Goal: Task Accomplishment & Management: Manage account settings

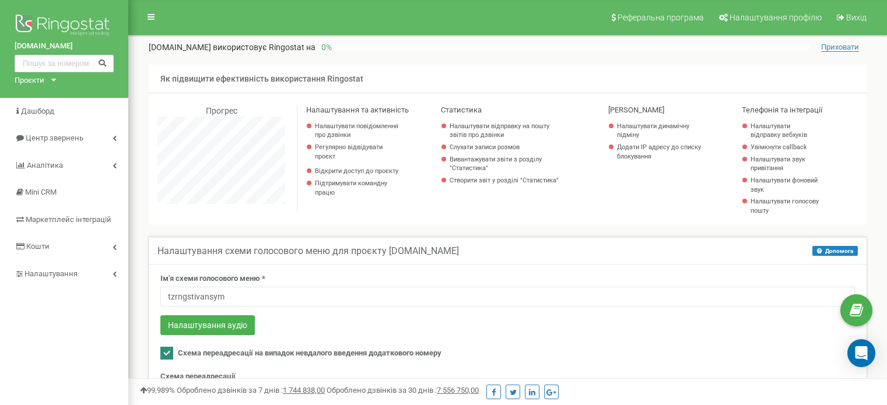
select select "3"
click at [774, 17] on span "Налаштування профілю" at bounding box center [775, 17] width 92 height 9
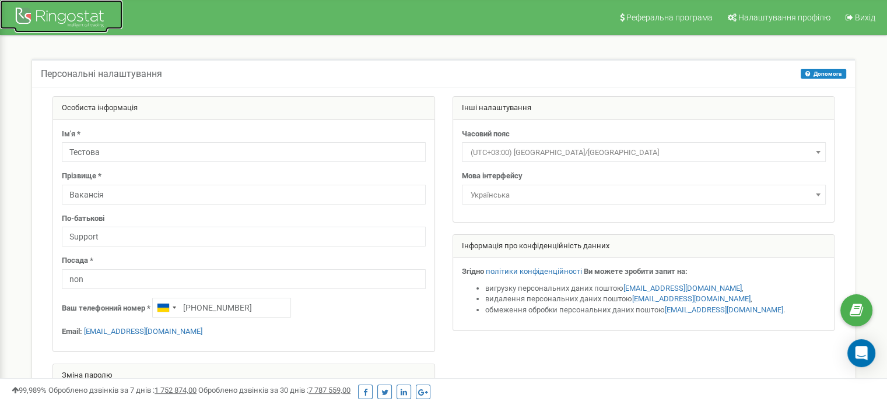
click at [18, 16] on div at bounding box center [61, 19] width 93 height 28
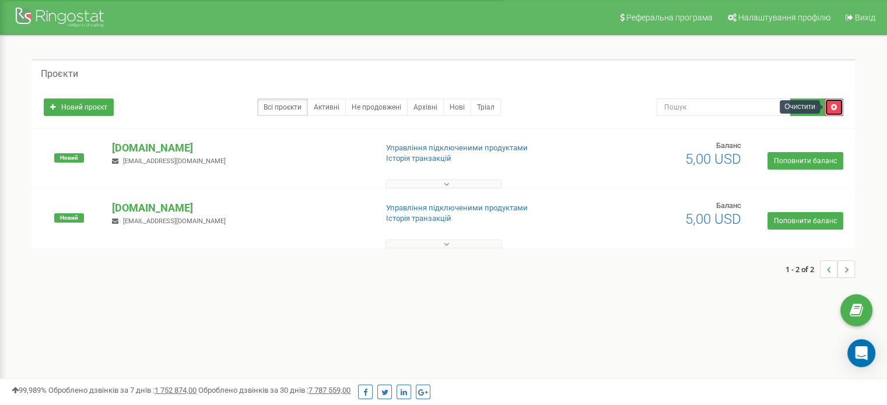
click at [830, 100] on link at bounding box center [833, 107] width 19 height 17
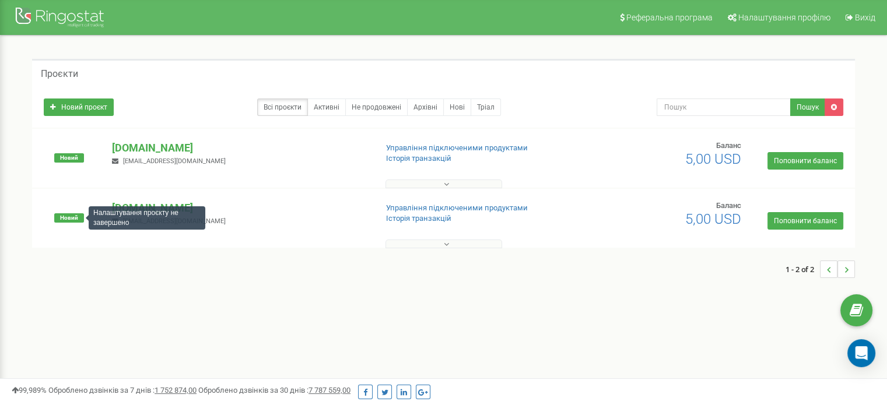
click at [74, 213] on span "Новий" at bounding box center [69, 217] width 30 height 9
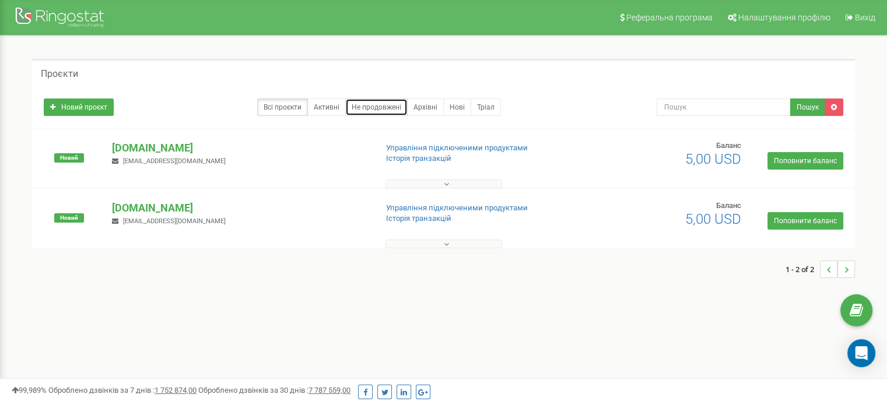
click at [392, 110] on link "Не продовжені" at bounding box center [376, 107] width 62 height 17
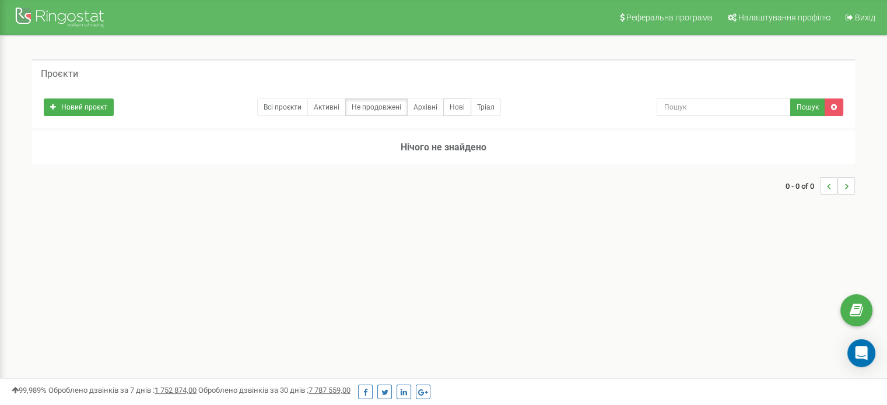
drag, startPoint x: 449, startPoint y: 94, endPoint x: 443, endPoint y: 99, distance: 7.9
click at [443, 99] on div "Новий проєкт Всі проєкти Активні Не продовжені Архівні Нові Тріал Пошук" at bounding box center [443, 104] width 817 height 23
click at [443, 99] on link "Нові" at bounding box center [457, 107] width 28 height 17
click at [452, 106] on link "Нові" at bounding box center [457, 107] width 28 height 17
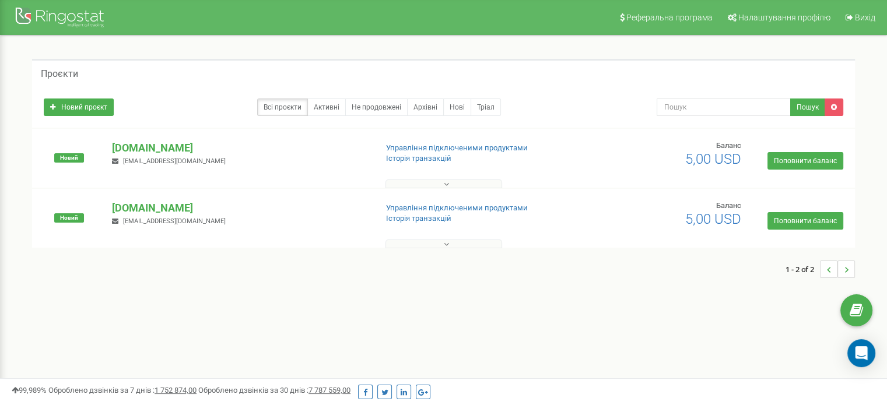
click at [445, 241] on icon at bounding box center [446, 244] width 5 height 8
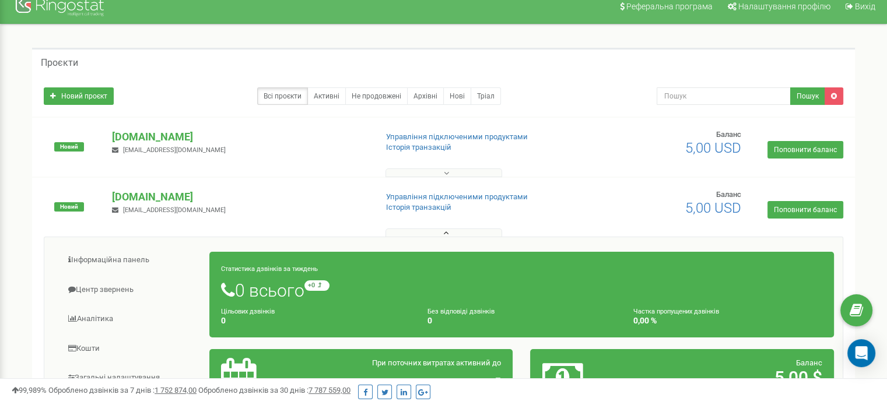
scroll to position [10, 0]
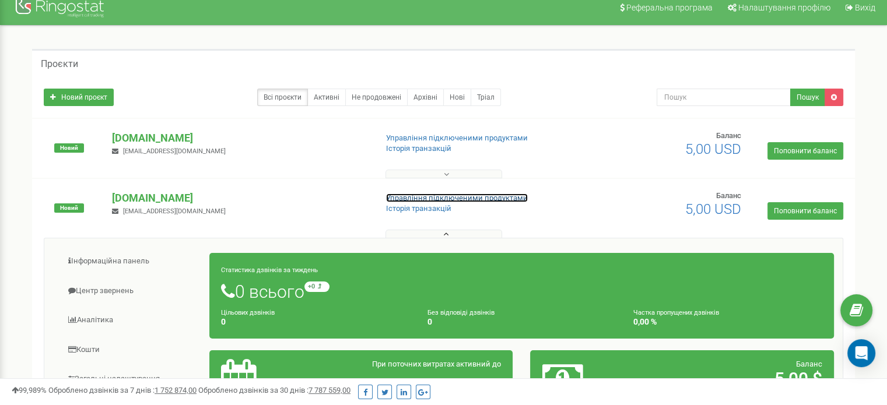
click at [428, 198] on link "Управління підключеними продуктами" at bounding box center [457, 198] width 142 height 9
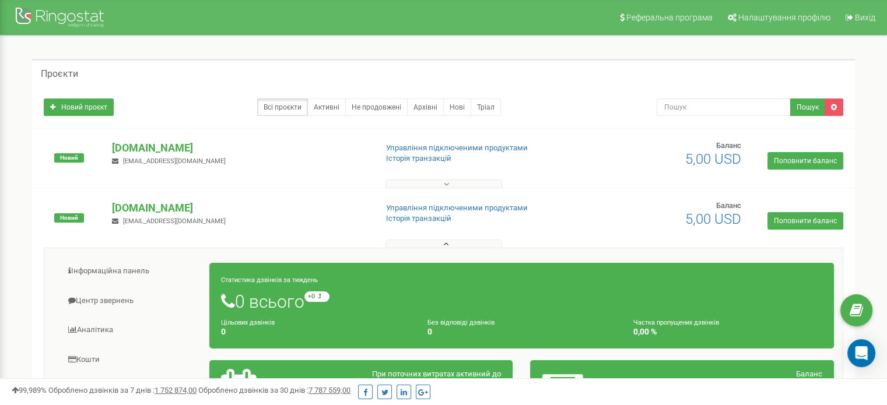
click at [455, 244] on button at bounding box center [443, 244] width 117 height 9
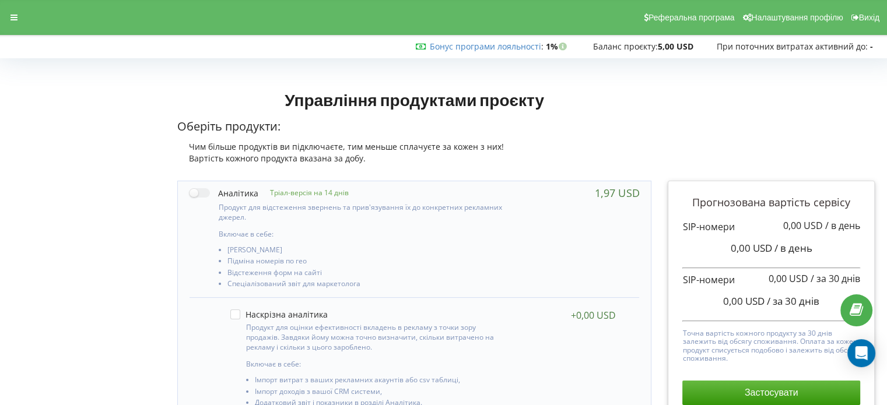
click at [5, 13] on div at bounding box center [13, 17] width 21 height 16
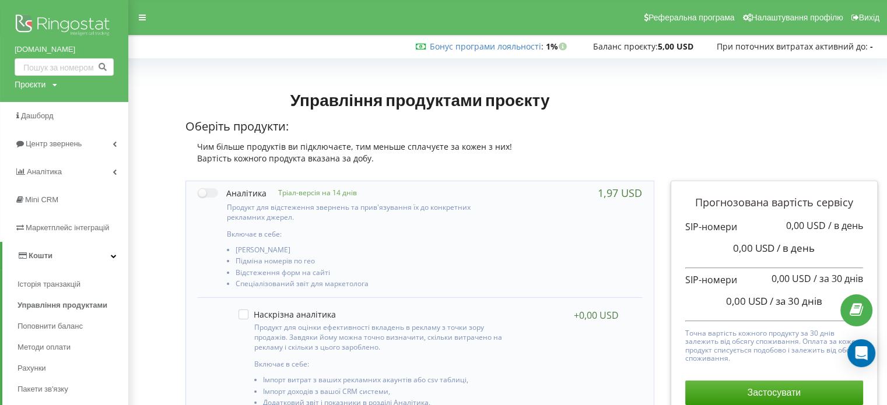
click at [46, 89] on div "Проєкти [DOMAIN_NAME] [DOMAIN_NAME]" at bounding box center [36, 85] width 43 height 12
click at [58, 125] on link "[DOMAIN_NAME]" at bounding box center [53, 123] width 58 height 9
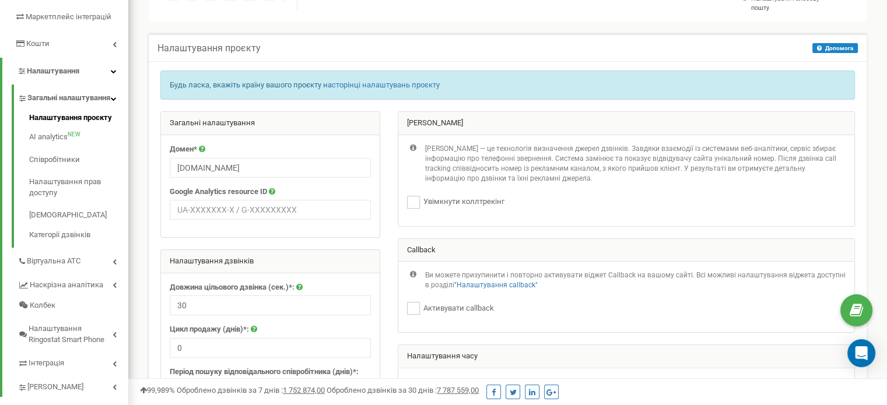
scroll to position [203, 0]
click at [270, 160] on input "[DOMAIN_NAME]" at bounding box center [270, 168] width 201 height 20
type input "b"
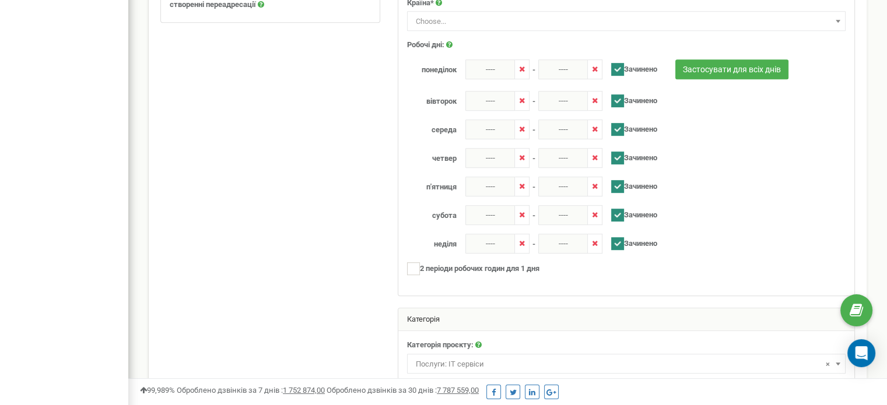
scroll to position [702, 0]
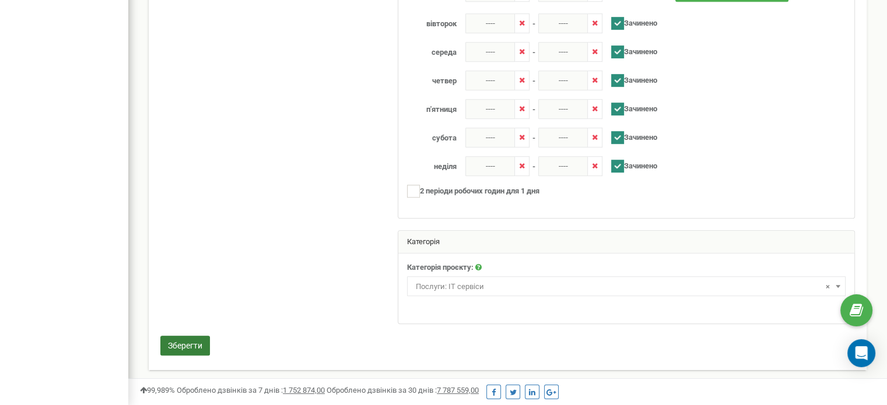
drag, startPoint x: 191, startPoint y: 354, endPoint x: 196, endPoint y: 346, distance: 8.9
click at [196, 346] on div "Зберегти" at bounding box center [508, 347] width 712 height 23
click at [196, 346] on button "Зберегти" at bounding box center [185, 346] width 50 height 20
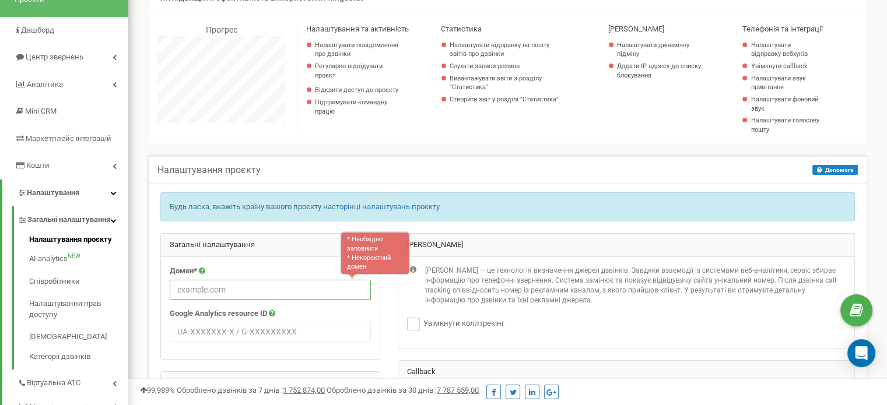
scroll to position [0, 0]
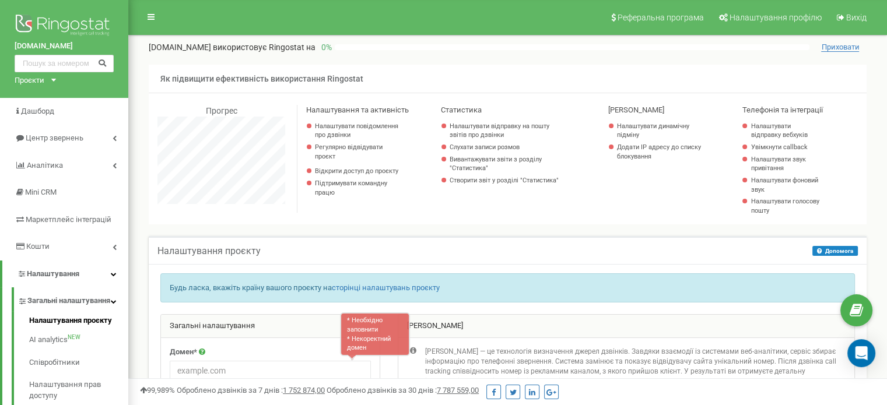
click at [828, 44] on span "Приховати" at bounding box center [840, 47] width 38 height 9
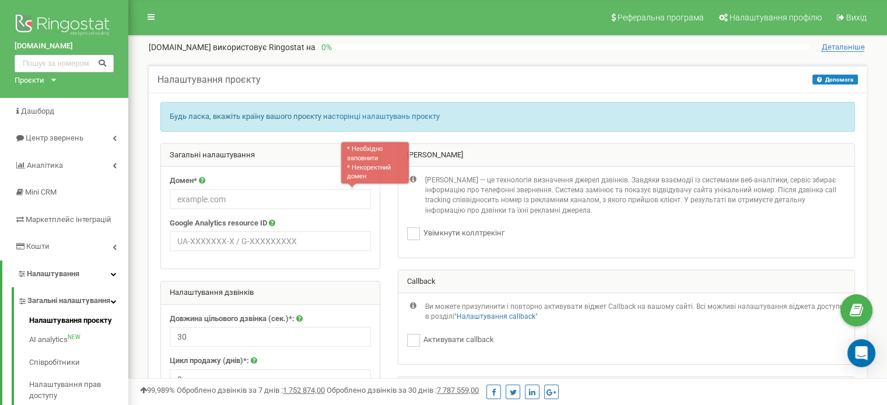
click at [828, 44] on span "Детальніше" at bounding box center [842, 47] width 43 height 9
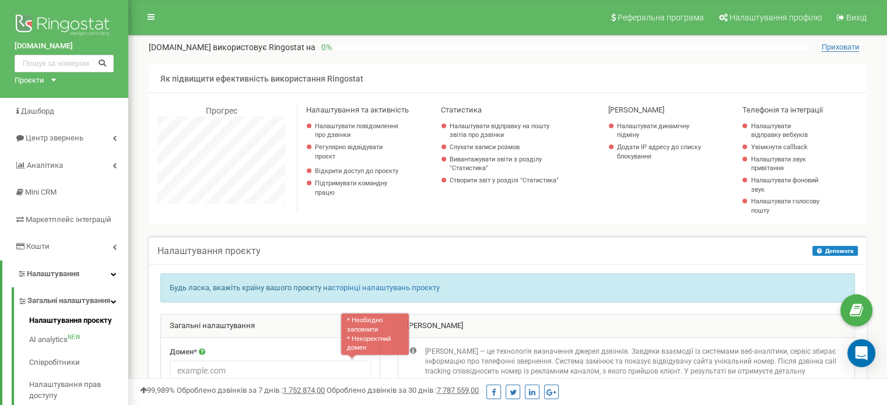
scroll to position [1108, 758]
click at [828, 44] on span "Приховати" at bounding box center [840, 47] width 38 height 9
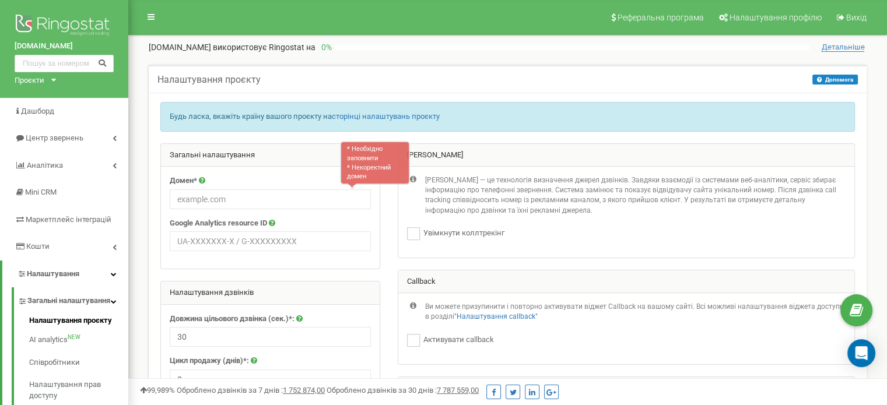
click at [828, 44] on span "Детальніше" at bounding box center [842, 47] width 43 height 9
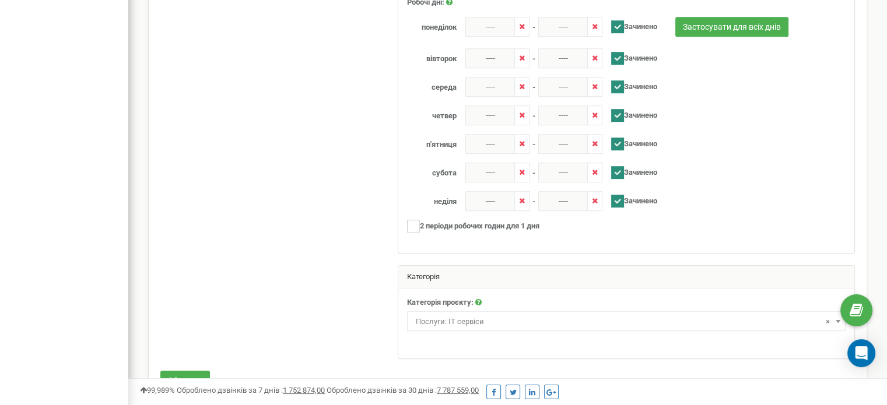
scroll to position [702, 0]
